Goal: Information Seeking & Learning: Learn about a topic

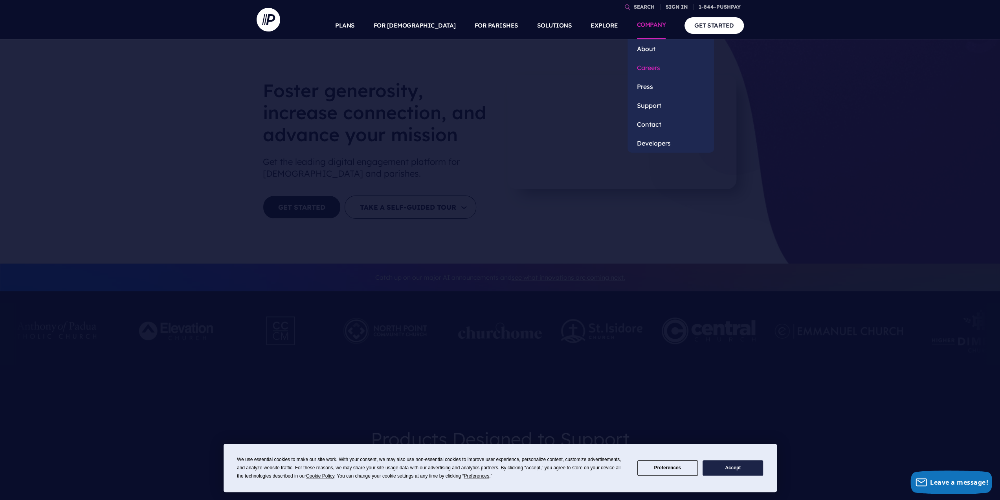
click at [653, 69] on link "Careers" at bounding box center [671, 67] width 86 height 19
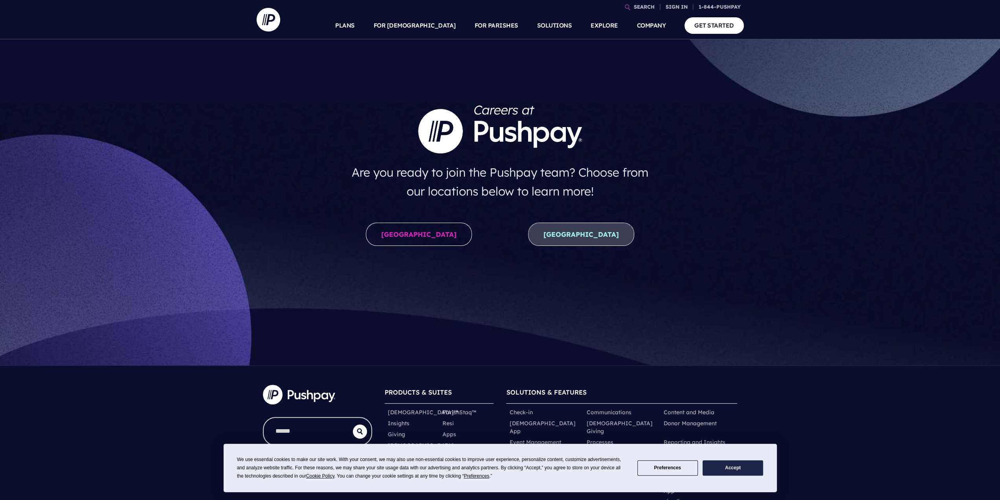
click at [592, 240] on link "New Zealand" at bounding box center [581, 233] width 106 height 23
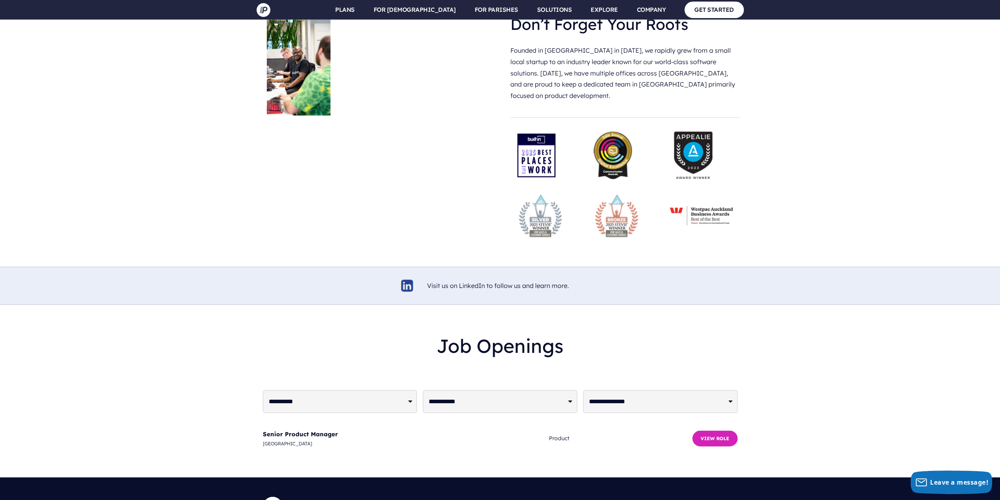
scroll to position [1808, 0]
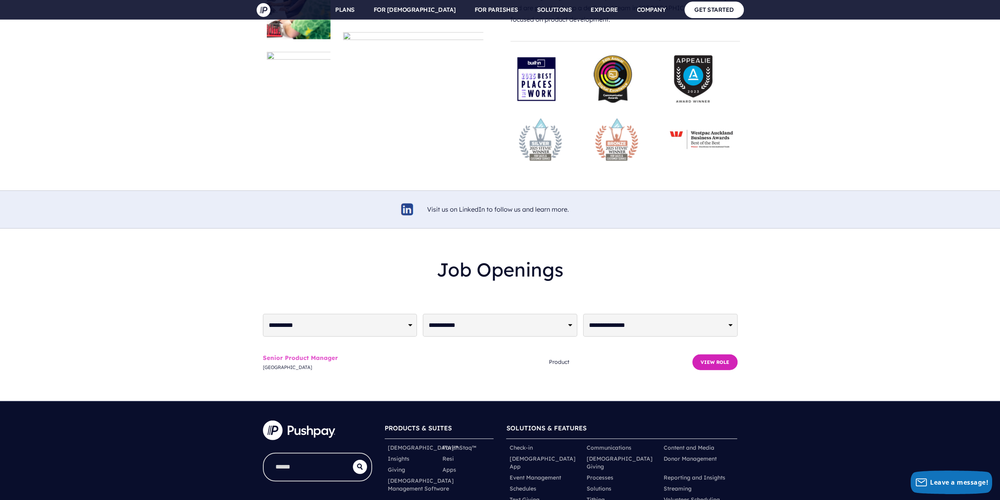
click at [290, 354] on link "Senior Product Manager" at bounding box center [300, 357] width 75 height 7
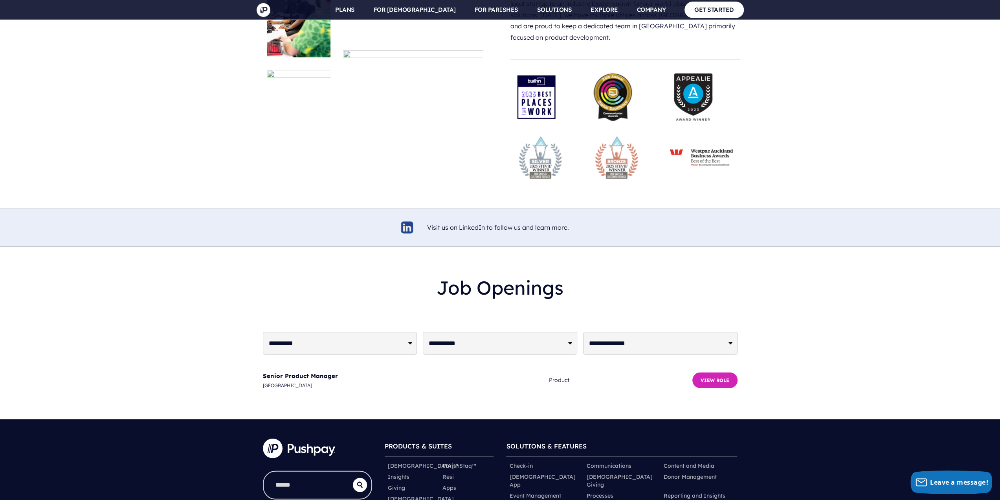
scroll to position [1651, 0]
